Goal: Task Accomplishment & Management: Manage account settings

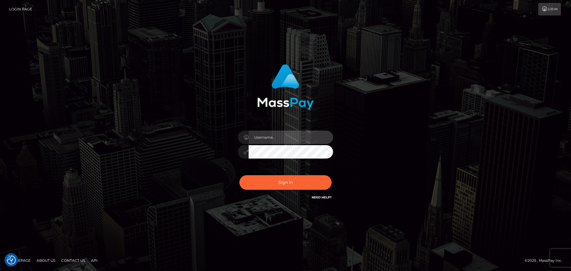
type input "[EMAIL_ADDRESS][PERSON_NAME][DOMAIN_NAME]"
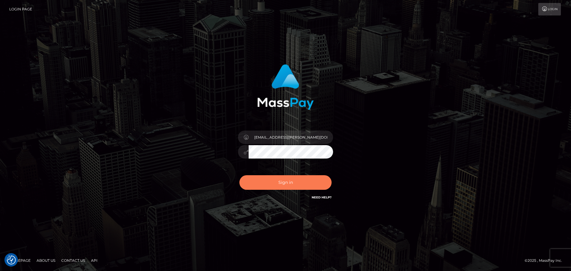
click at [278, 188] on button "Sign in" at bounding box center [286, 182] width 92 height 15
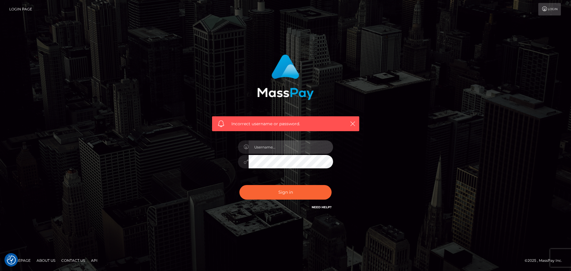
click at [264, 148] on input "text" at bounding box center [291, 146] width 84 height 13
type input "[EMAIL_ADDRESS][PERSON_NAME][DOMAIN_NAME]"
